Goal: Transaction & Acquisition: Purchase product/service

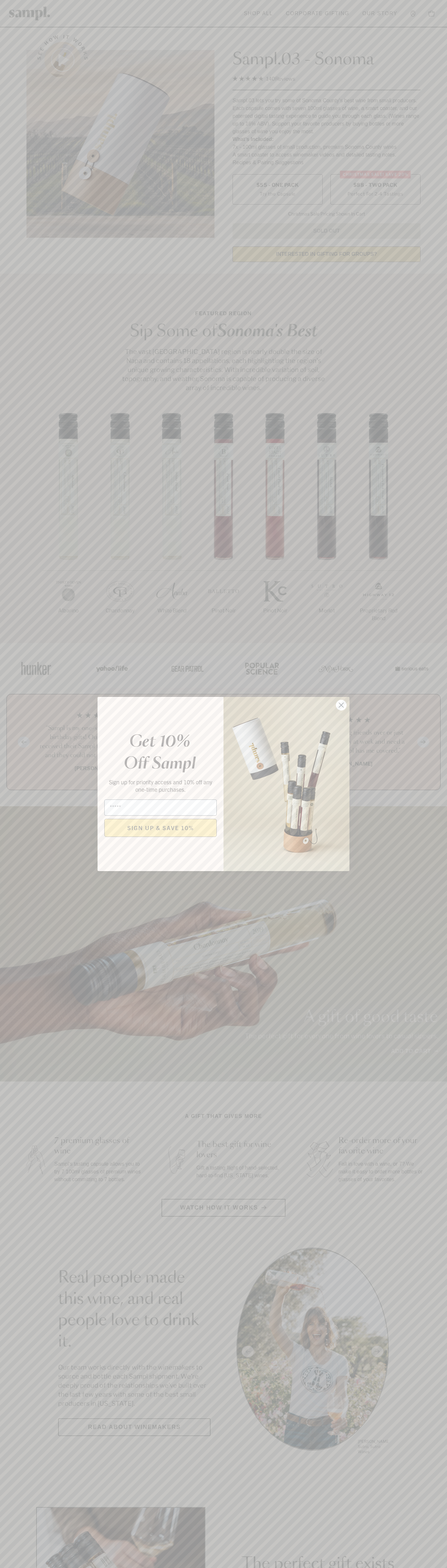
click at [341, 705] on icon "Close dialog" at bounding box center [341, 705] width 4 height 4
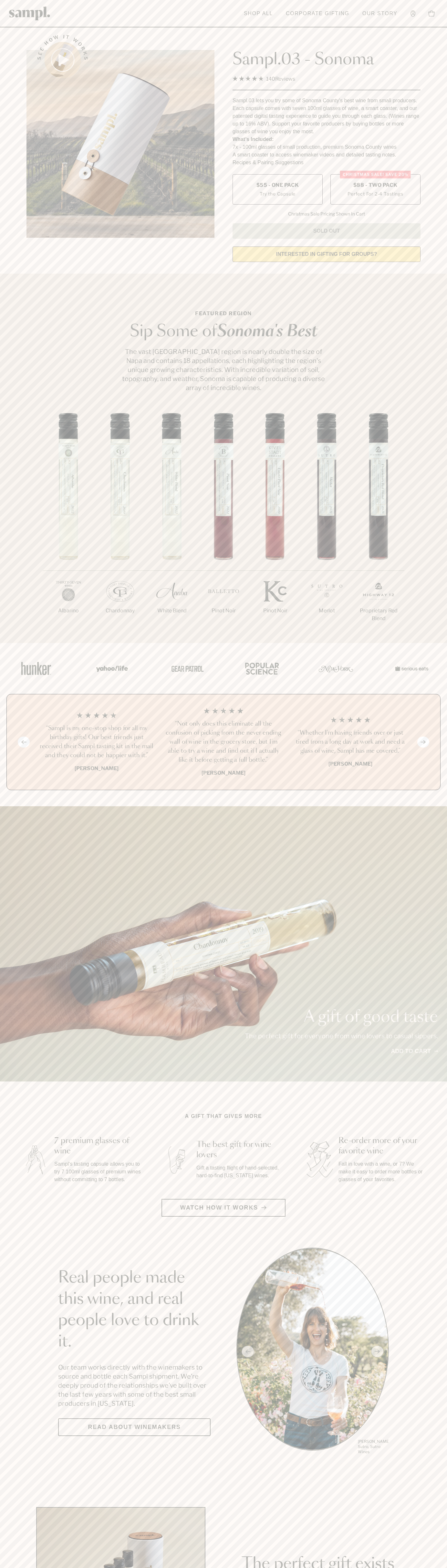
click at [375, 186] on span "$88 - Two Pack" at bounding box center [375, 185] width 44 height 7
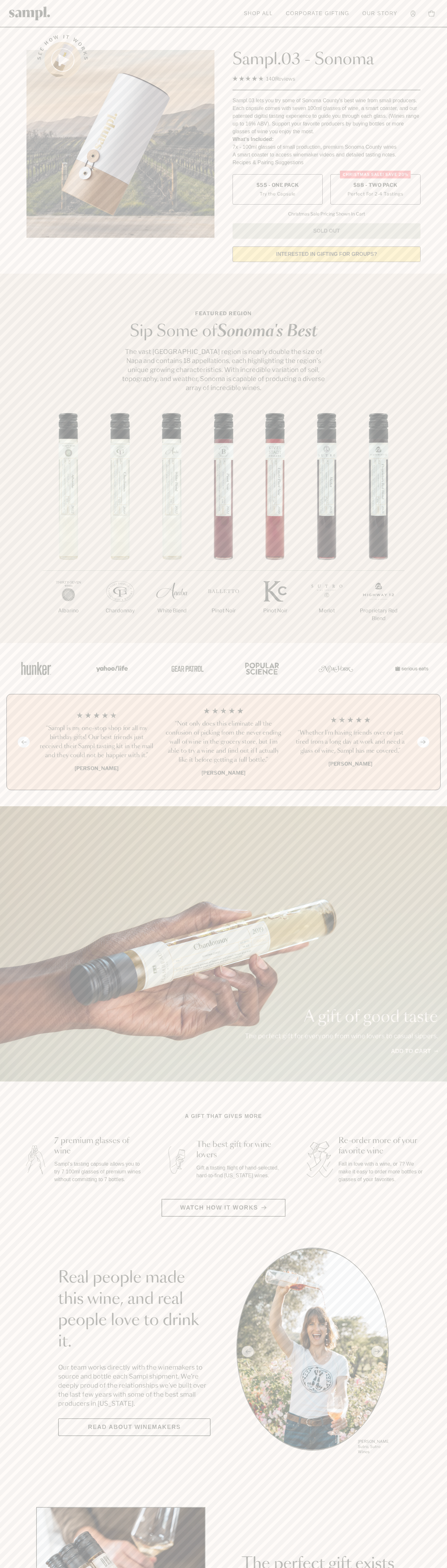
click at [96, 743] on h3 "“Sampl is my one-stop shop for all my birthday gifts! Our best friends just rec…" at bounding box center [96, 741] width 116 height 36
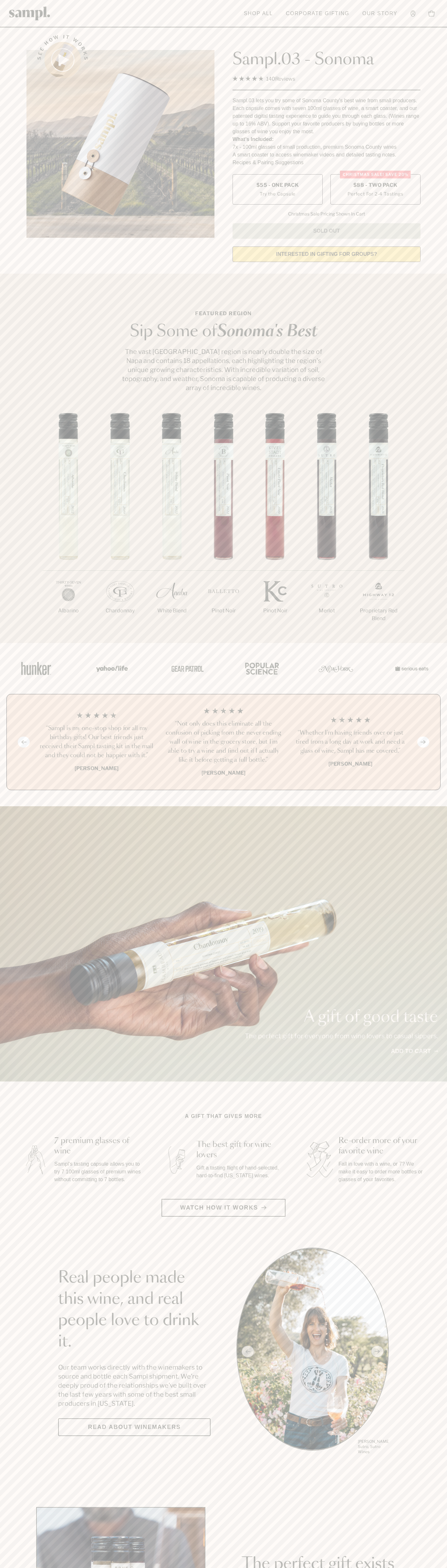
click at [216, 4] on header "Toggle navigation menu Shop All Corporate Gifting Our Story Account Story Shop …" at bounding box center [224, 13] width 447 height 27
click at [15, 1567] on html "Skip to main content Toggle navigation menu Shop All Corporate Gifting Our Stor…" at bounding box center [224, 1513] width 447 height 3026
click at [24, 554] on div "1/7 Albarino 2/7 Chardonnay 3/7" at bounding box center [224, 528] width 447 height 230
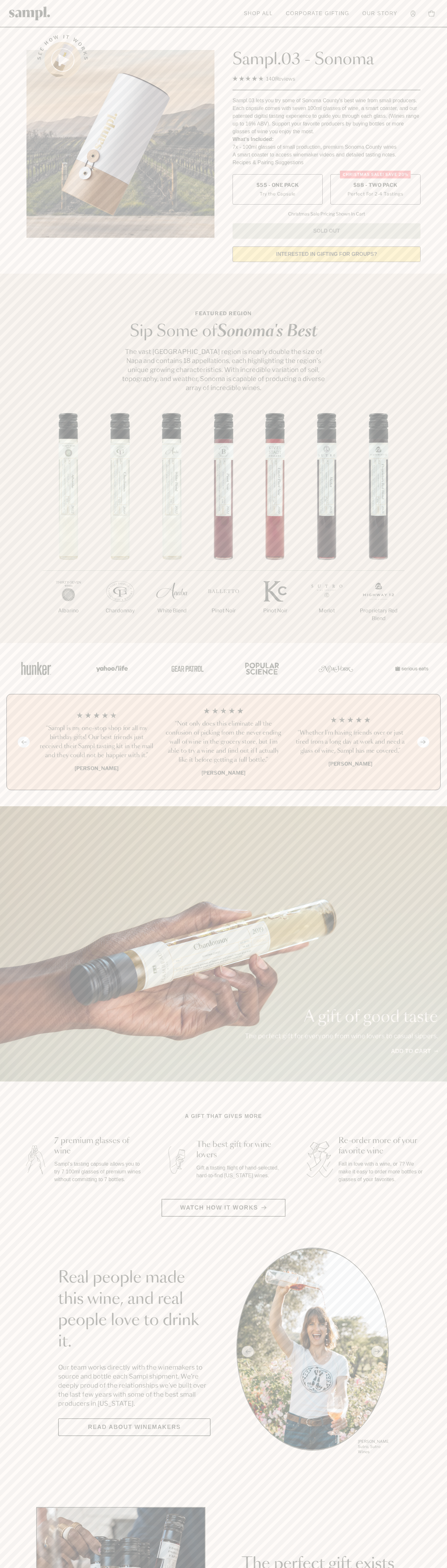
click at [375, 190] on label "Christmas SALE! Save 20% $88 - Two Pack Perfect For 2-4 Tastings" at bounding box center [375, 189] width 90 height 30
click at [96, 743] on h3 "“Sampl is my one-stop shop for all my birthday gifts! Our best friends just rec…" at bounding box center [96, 741] width 116 height 36
